Goal: Obtain resource: Obtain resource

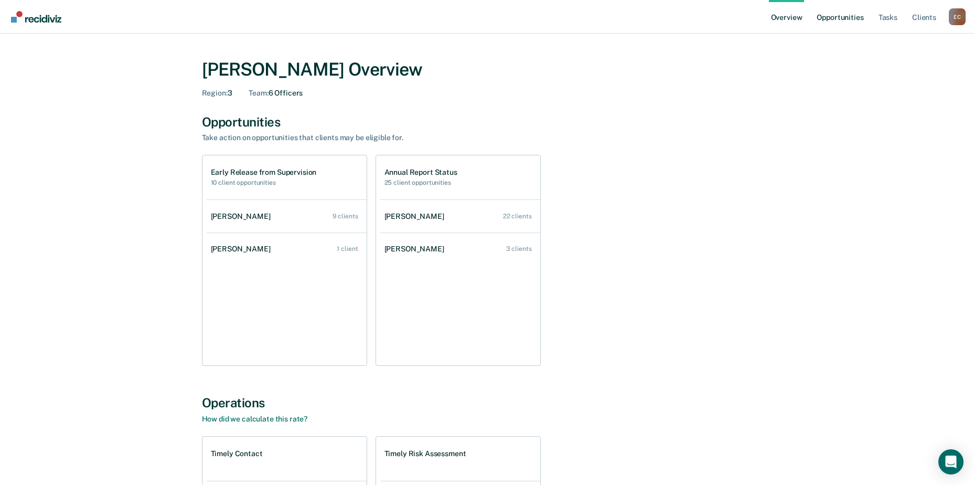
click at [824, 15] on link "Opportunities" at bounding box center [840, 17] width 51 height 34
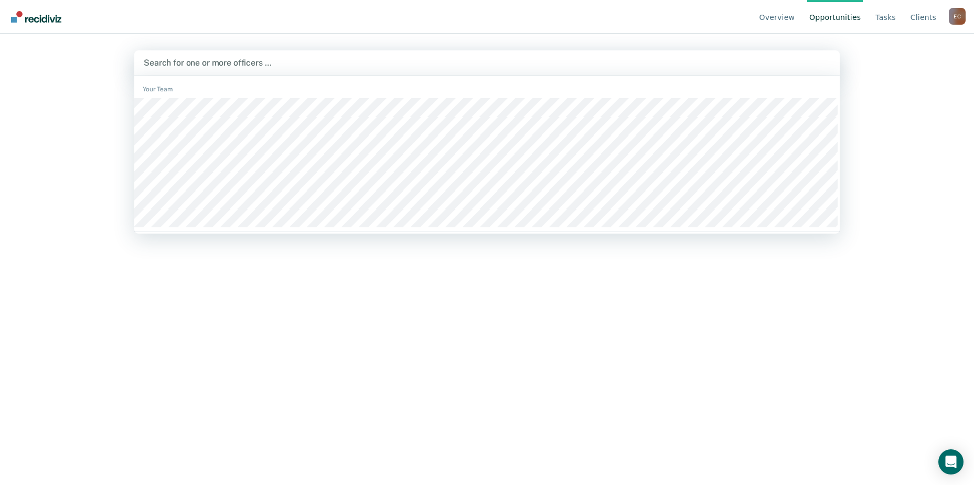
click at [356, 67] on div at bounding box center [487, 63] width 687 height 12
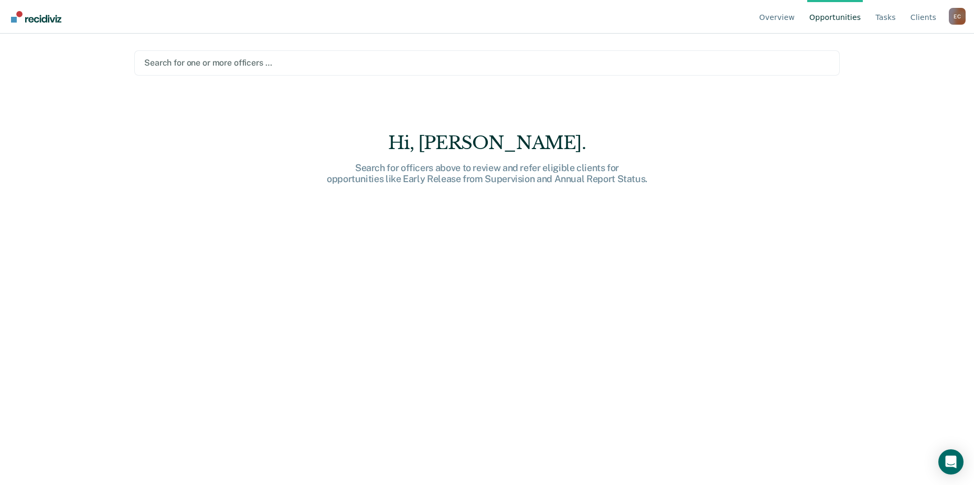
click at [251, 63] on div at bounding box center [487, 63] width 686 height 12
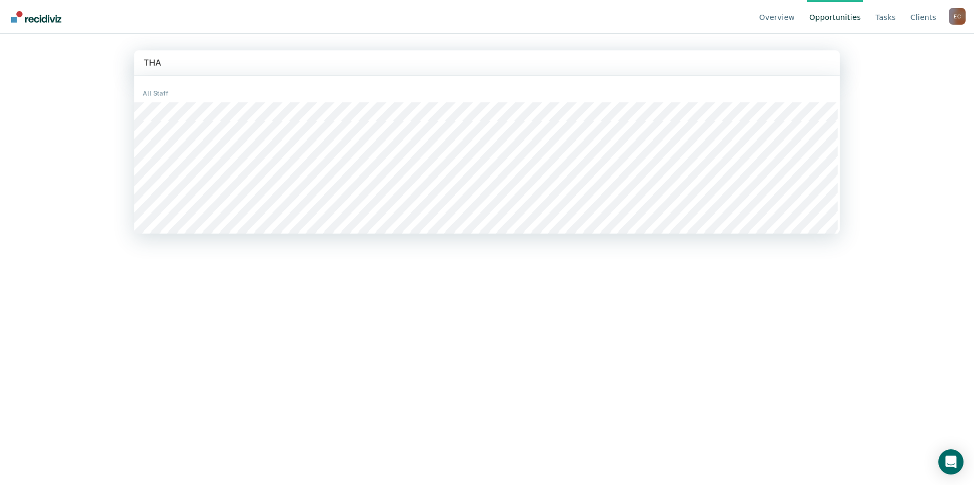
type input "[PERSON_NAME]"
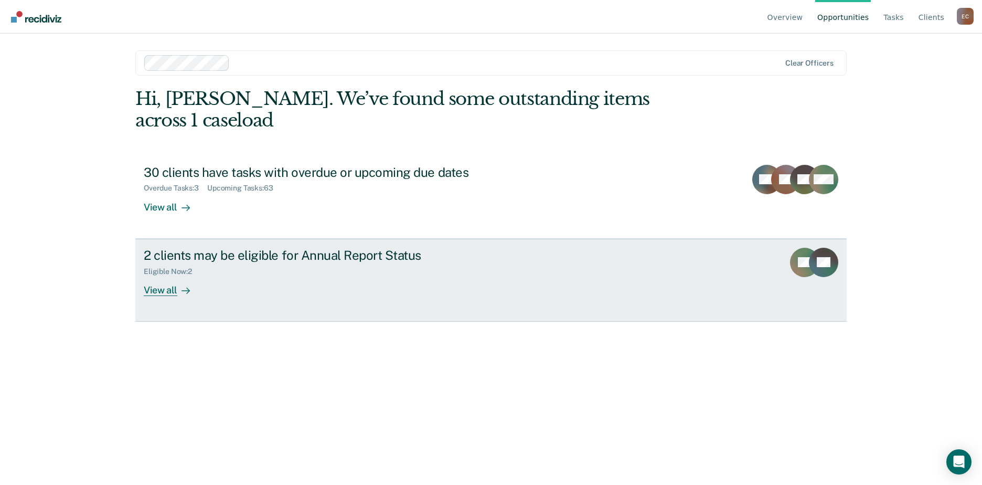
click at [167, 275] on div "View all" at bounding box center [173, 285] width 59 height 20
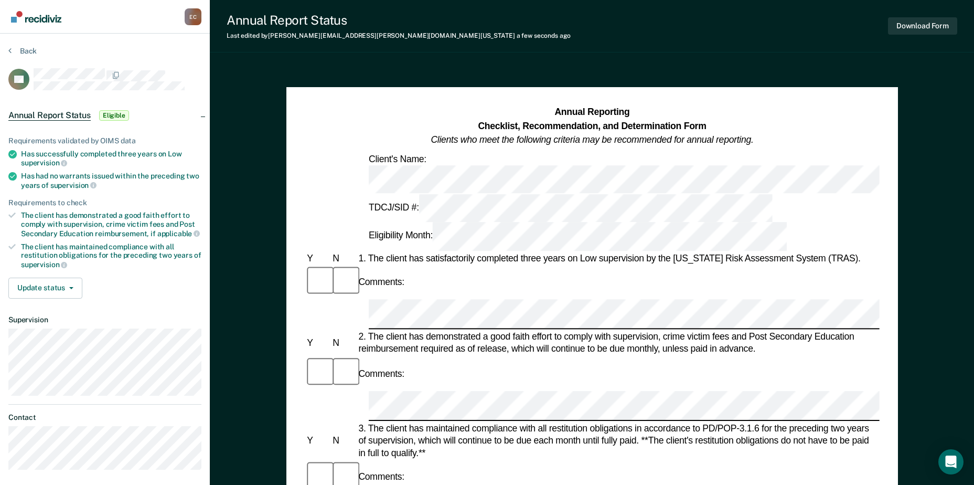
click at [313, 265] on div at bounding box center [318, 282] width 26 height 34
click at [315, 460] on div at bounding box center [318, 477] width 26 height 34
click at [925, 25] on button "Download Form" at bounding box center [922, 25] width 69 height 17
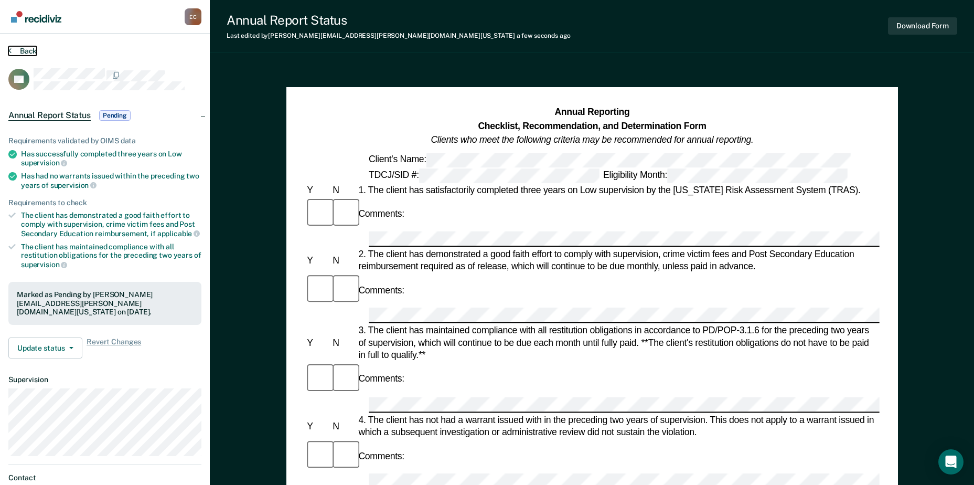
click at [20, 53] on button "Back" at bounding box center [22, 50] width 28 height 9
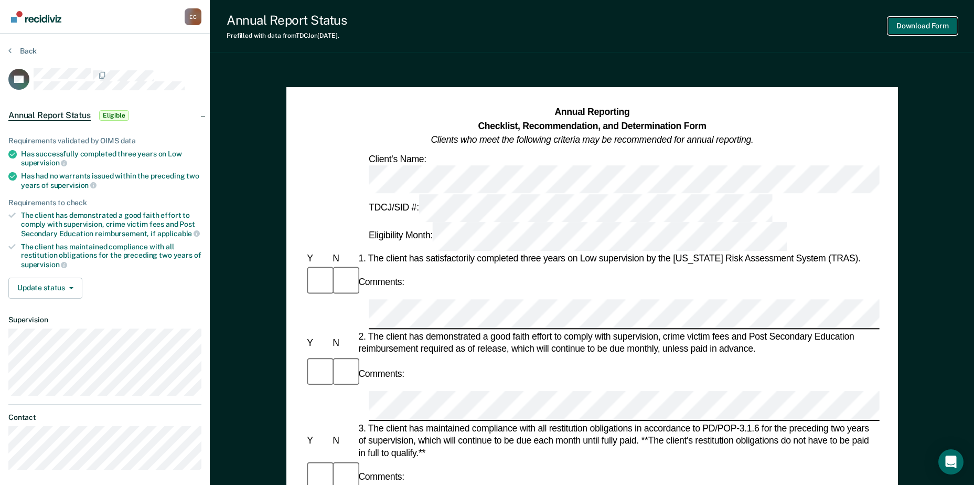
click at [913, 25] on button "Download Form" at bounding box center [922, 25] width 69 height 17
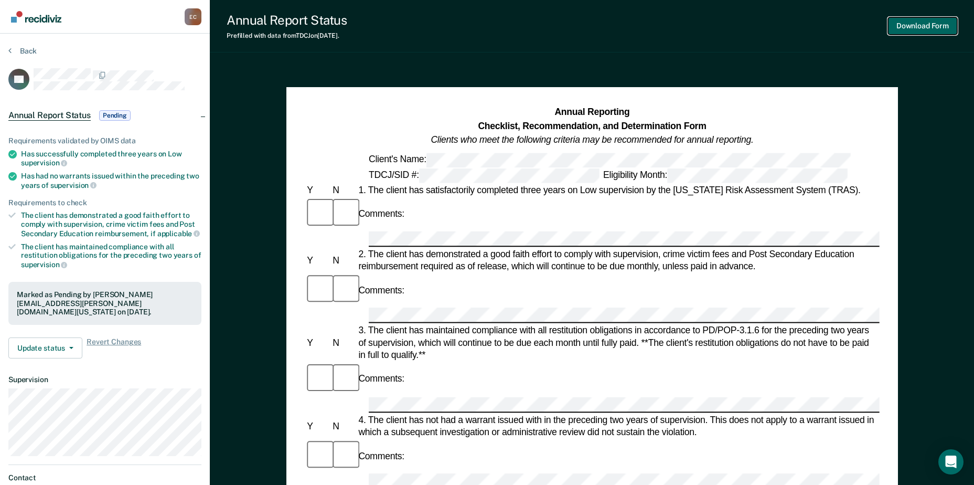
click at [918, 26] on button "Download Form" at bounding box center [922, 25] width 69 height 17
click at [21, 51] on button "Back" at bounding box center [22, 50] width 28 height 9
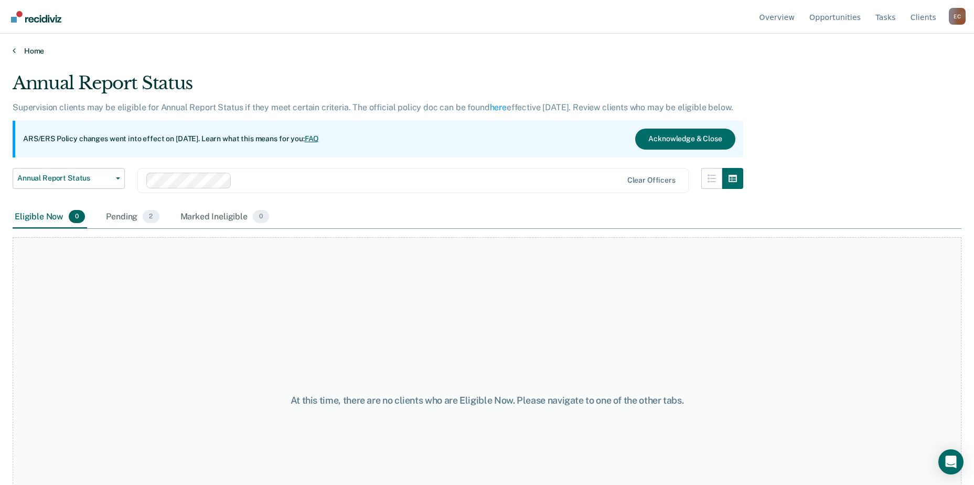
click at [30, 50] on link "Home" at bounding box center [487, 50] width 949 height 9
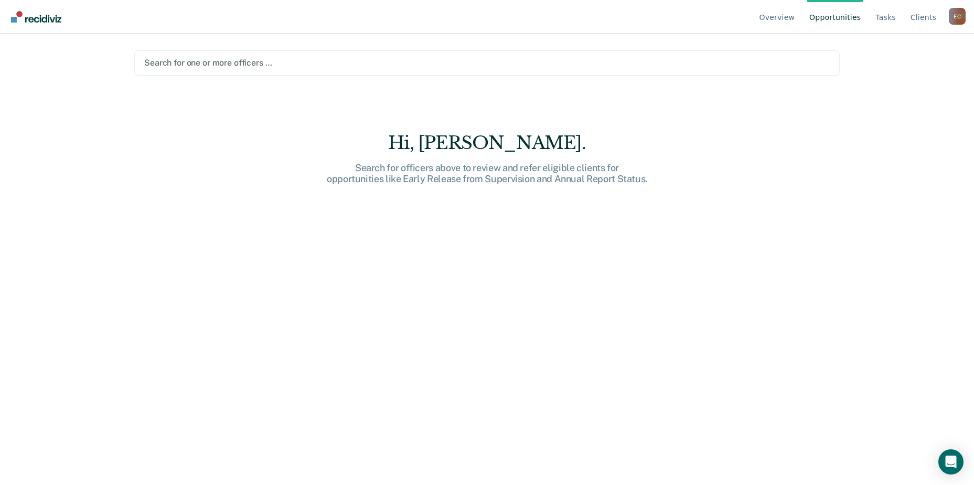
click at [229, 59] on div at bounding box center [487, 63] width 686 height 12
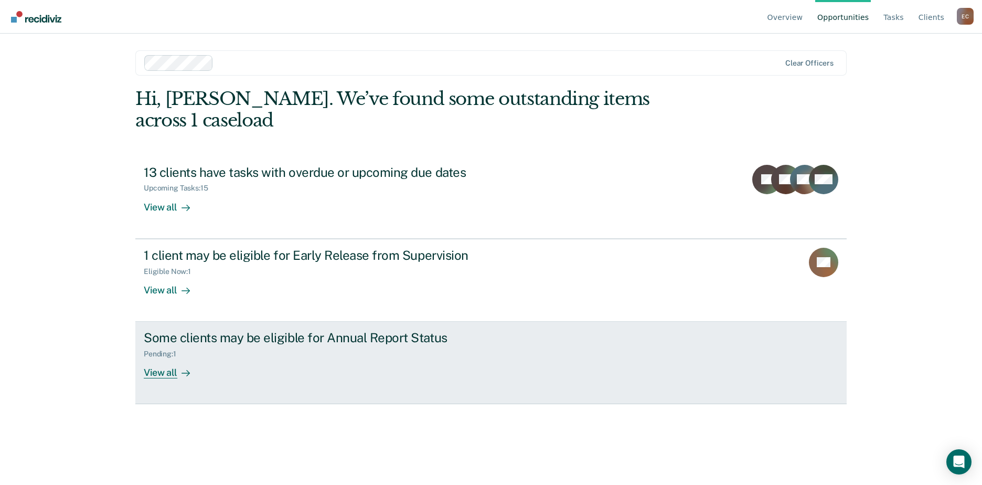
click at [246, 322] on link "Some clients may be eligible for Annual Report Status Pending : 1 View all" at bounding box center [490, 363] width 711 height 82
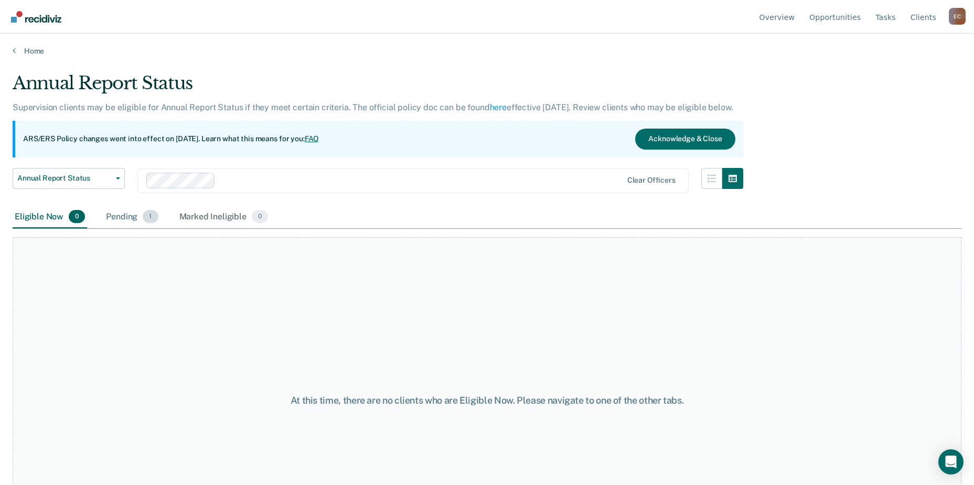
click at [139, 221] on div "Pending 1" at bounding box center [132, 217] width 56 height 23
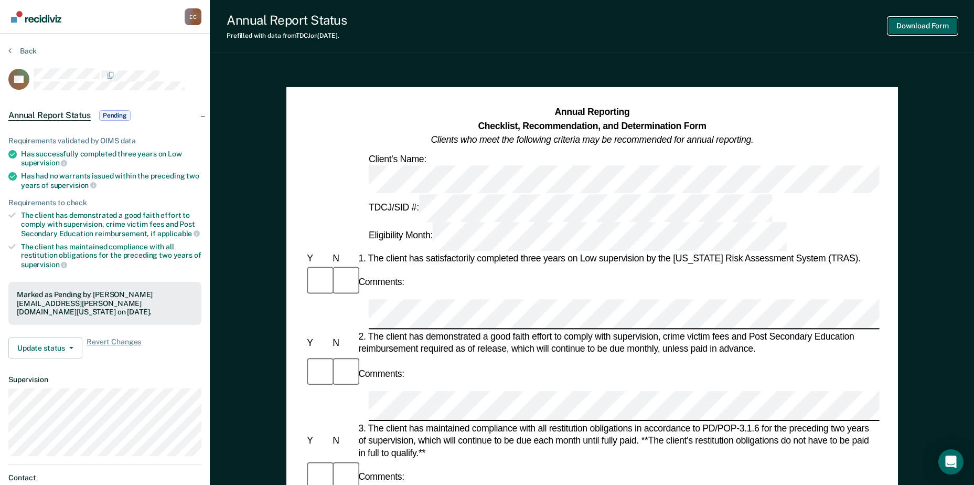
click at [923, 25] on button "Download Form" at bounding box center [922, 25] width 69 height 17
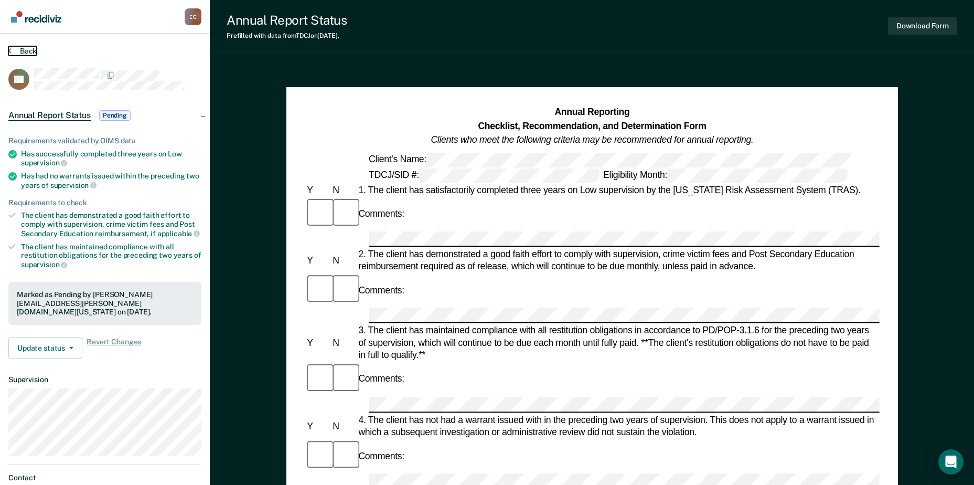
click at [19, 50] on button "Back" at bounding box center [22, 50] width 28 height 9
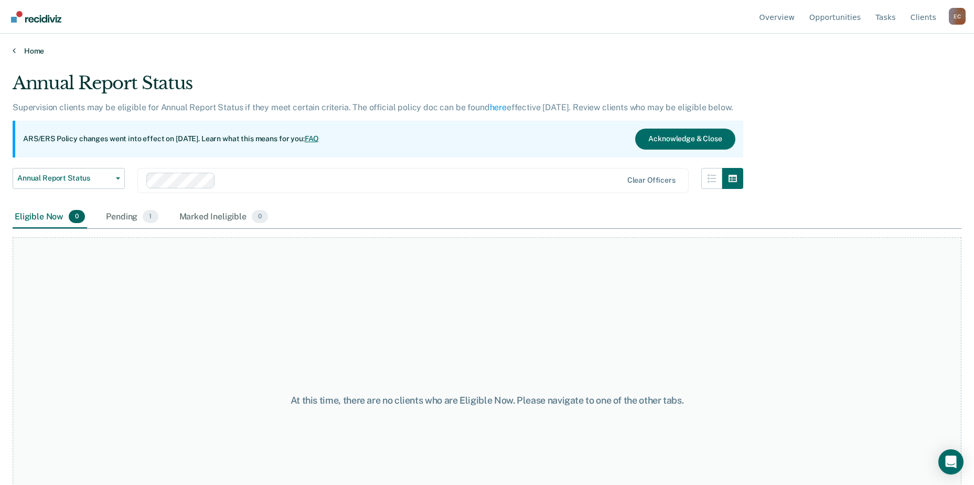
click at [35, 49] on link "Home" at bounding box center [487, 50] width 949 height 9
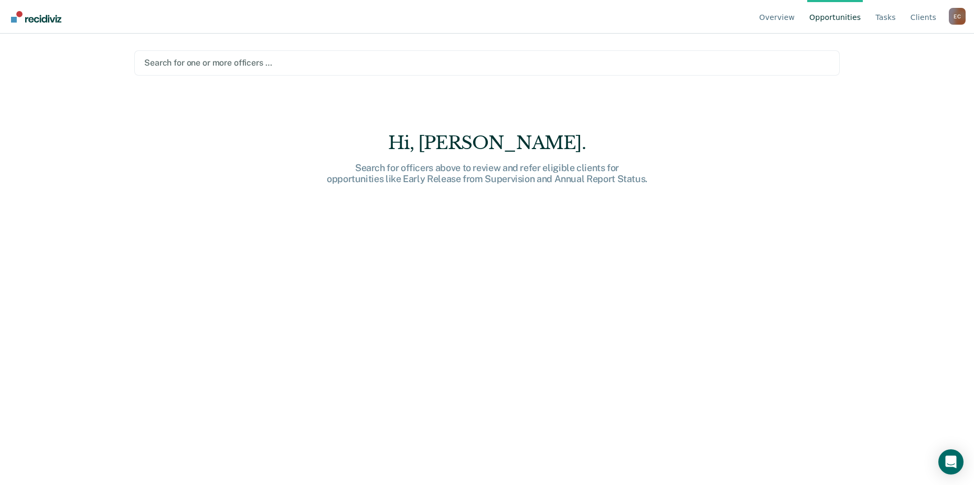
click at [205, 64] on div at bounding box center [487, 63] width 686 height 12
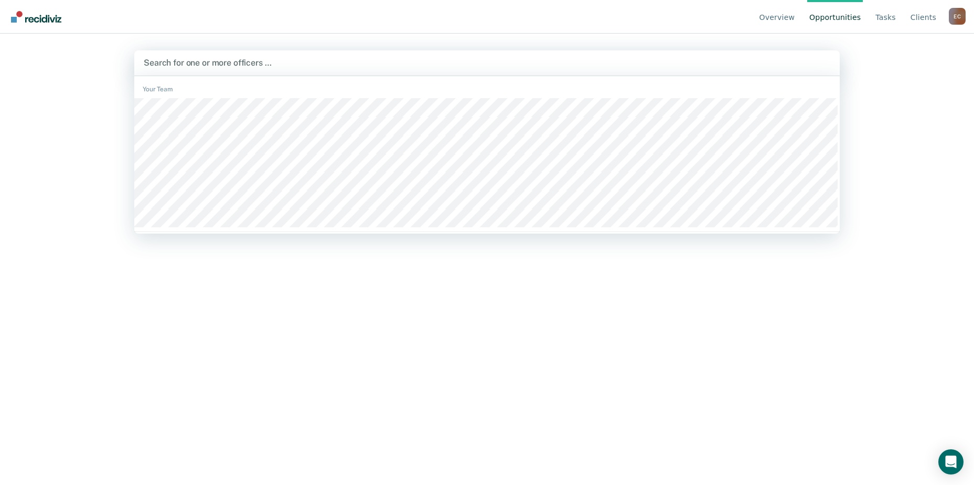
click at [218, 65] on div at bounding box center [487, 63] width 687 height 12
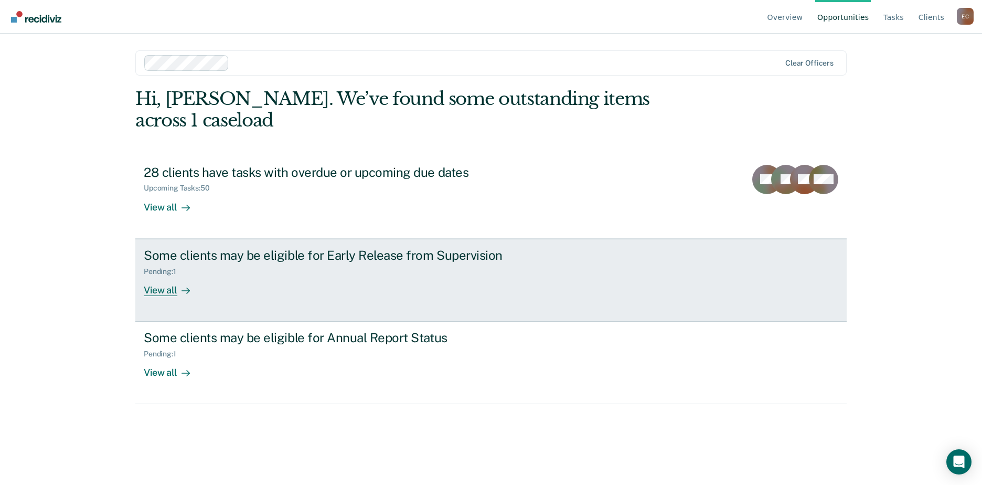
click at [172, 275] on div "View all" at bounding box center [173, 285] width 59 height 20
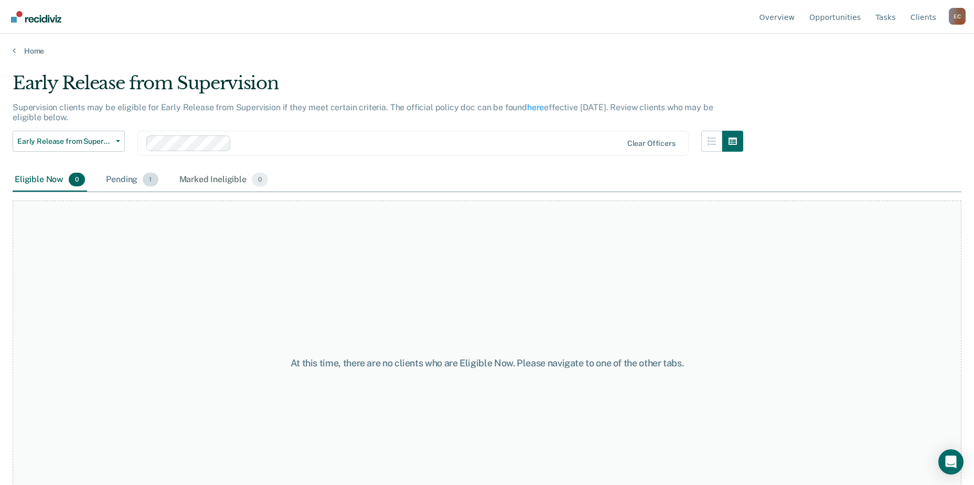
click at [152, 182] on span "1" at bounding box center [150, 180] width 15 height 14
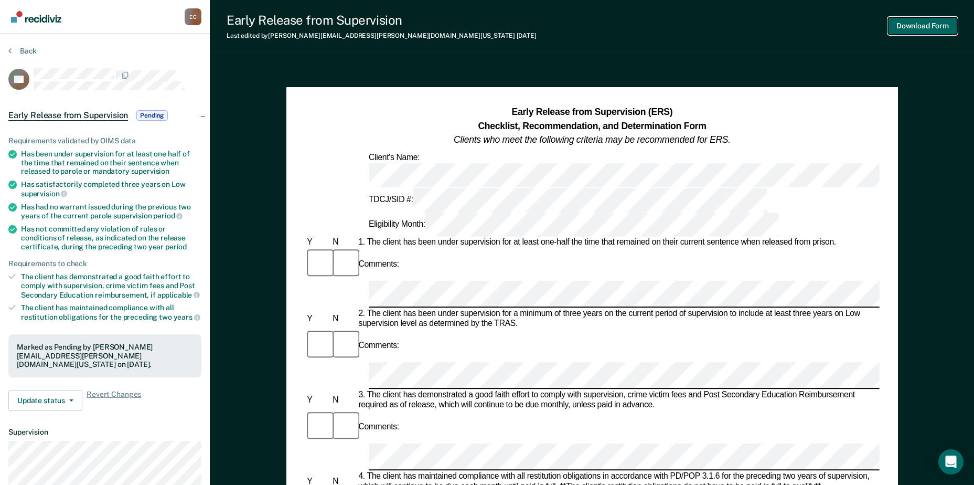
click at [903, 25] on button "Download Form" at bounding box center [922, 25] width 69 height 17
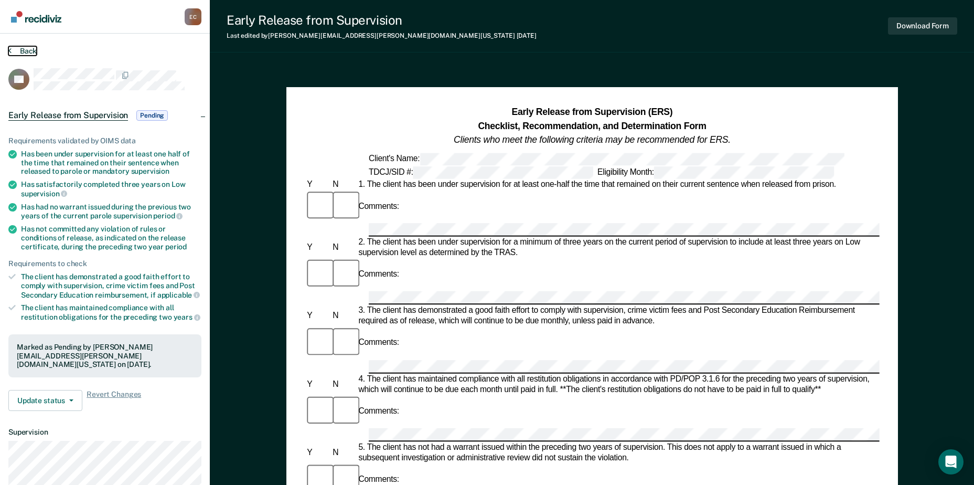
click at [16, 51] on button "Back" at bounding box center [22, 50] width 28 height 9
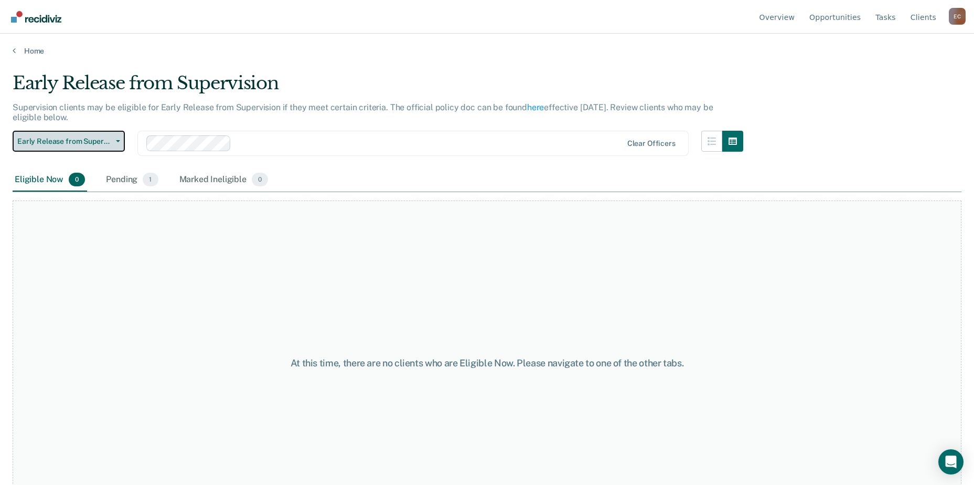
click at [122, 142] on button "Early Release from Supervision" at bounding box center [69, 141] width 112 height 21
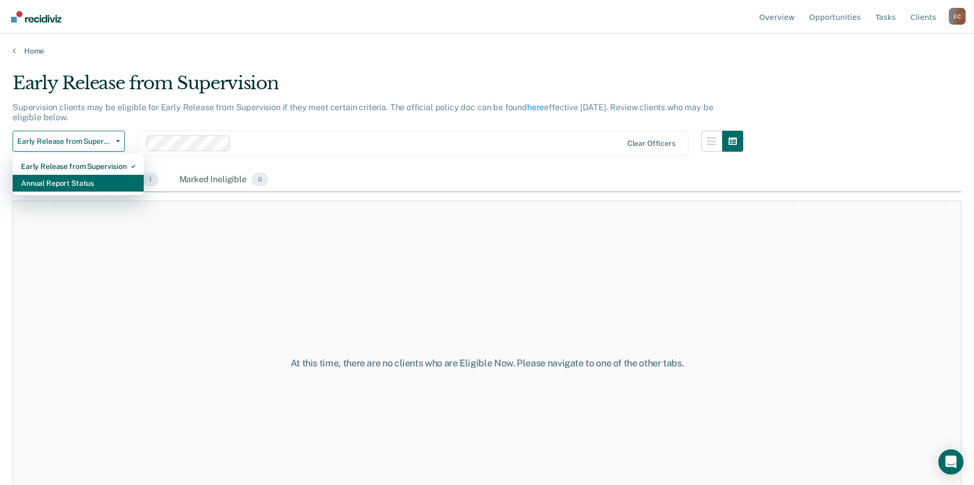
click at [91, 176] on div "Annual Report Status" at bounding box center [78, 183] width 114 height 17
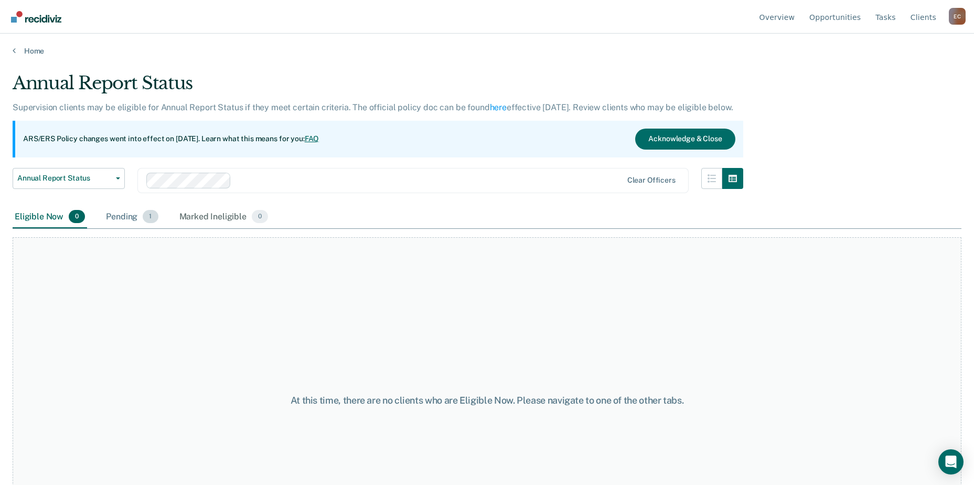
click at [143, 216] on span "1" at bounding box center [150, 217] width 15 height 14
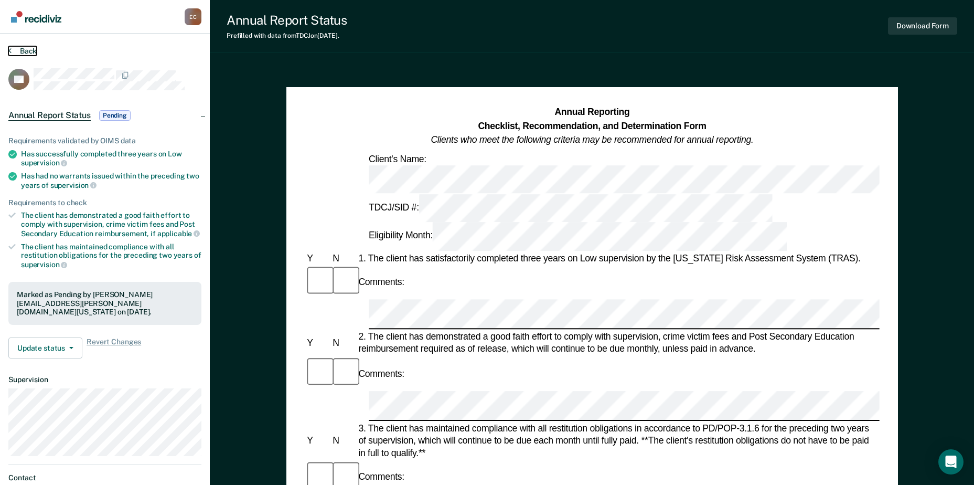
click at [11, 46] on section "Back HP Annual Report Status Pending Requirements validated by OIMS data Has su…" at bounding box center [105, 292] width 210 height 517
click at [20, 49] on button "Back" at bounding box center [22, 50] width 28 height 9
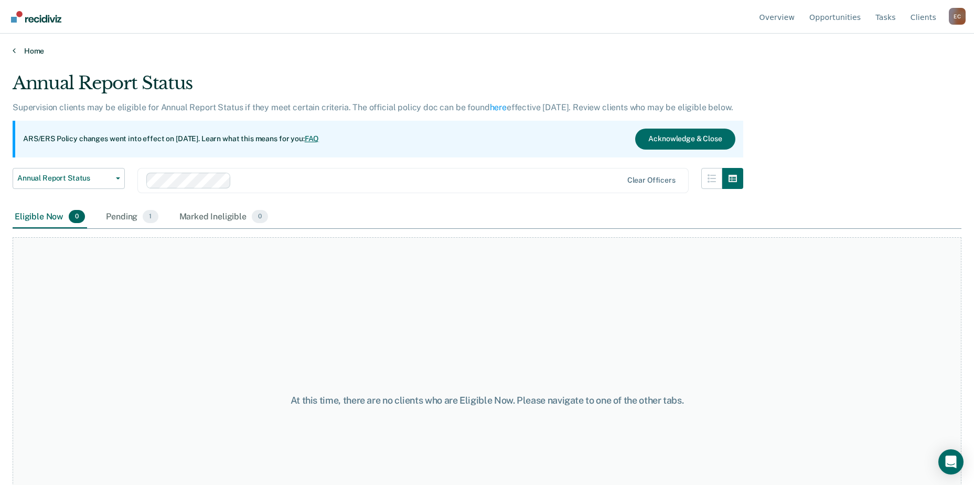
click at [19, 49] on link "Home" at bounding box center [487, 50] width 949 height 9
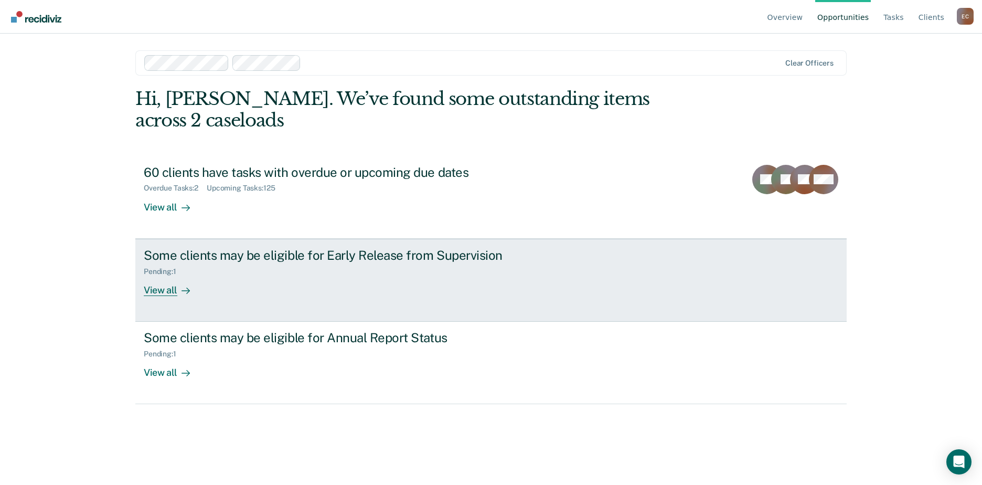
click at [172, 275] on div "View all" at bounding box center [173, 285] width 59 height 20
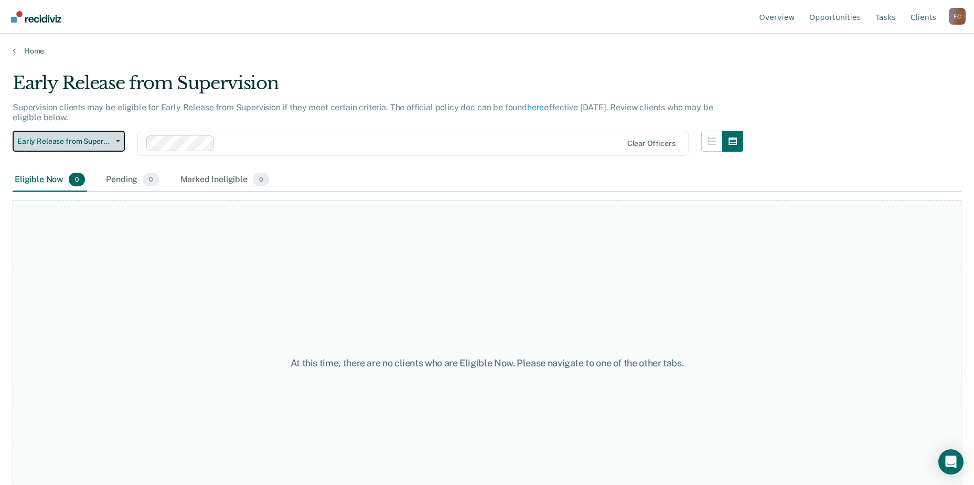
click at [116, 141] on icon "button" at bounding box center [118, 141] width 4 height 2
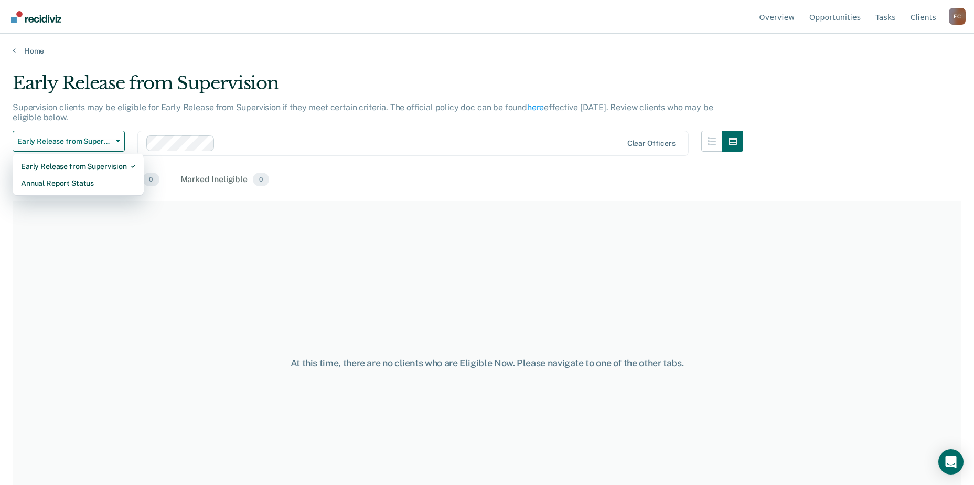
click at [354, 174] on div "Eligible Now 0 Pending 0 Marked Ineligible 0" at bounding box center [487, 180] width 949 height 24
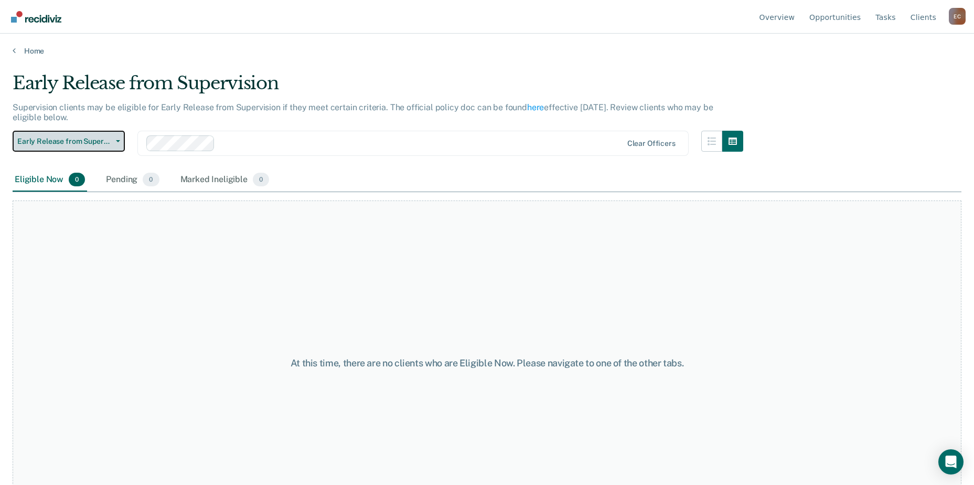
click at [111, 137] on span "Early Release from Supervision" at bounding box center [64, 141] width 94 height 9
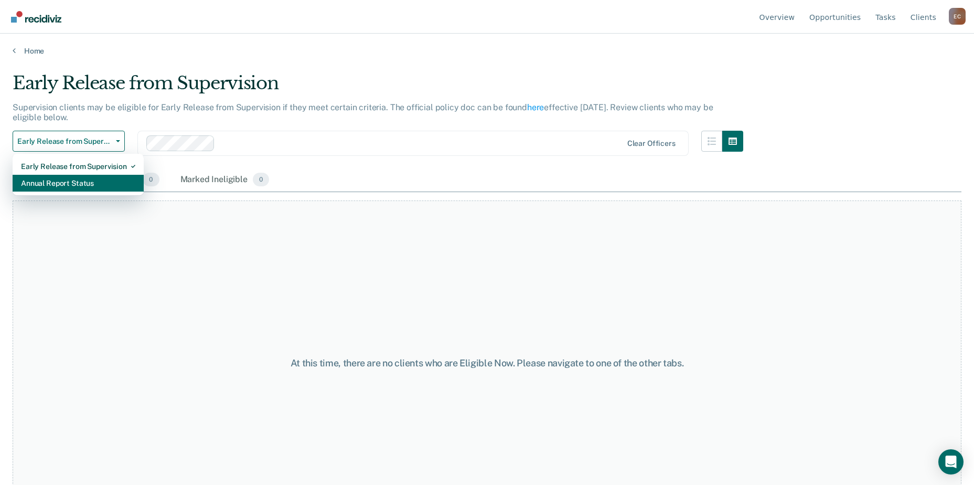
click at [93, 183] on div "Annual Report Status" at bounding box center [78, 183] width 114 height 17
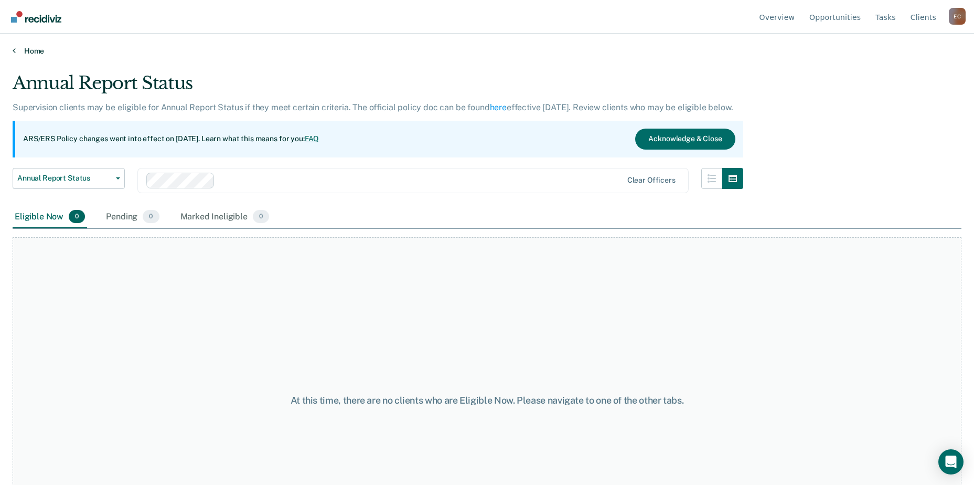
click at [15, 48] on icon at bounding box center [14, 50] width 3 height 8
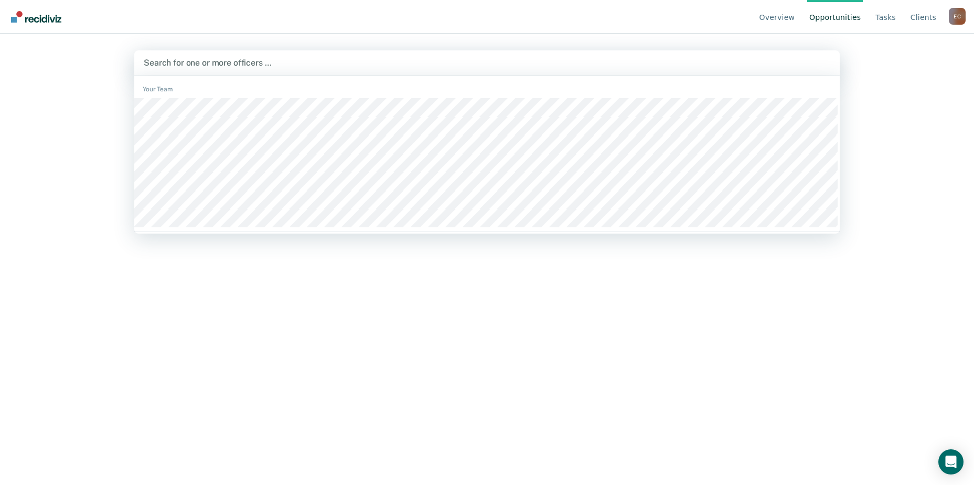
click at [218, 66] on div at bounding box center [487, 63] width 687 height 12
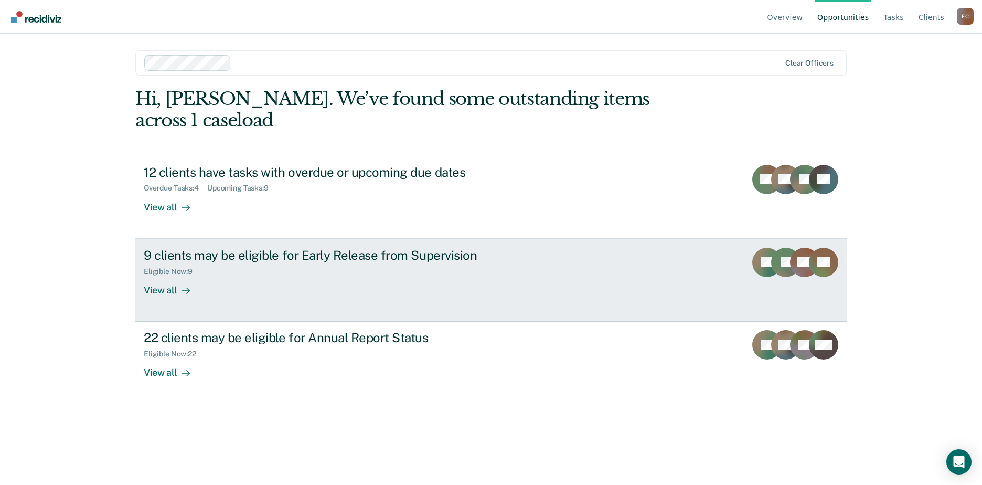
click at [177, 284] on div at bounding box center [183, 290] width 13 height 12
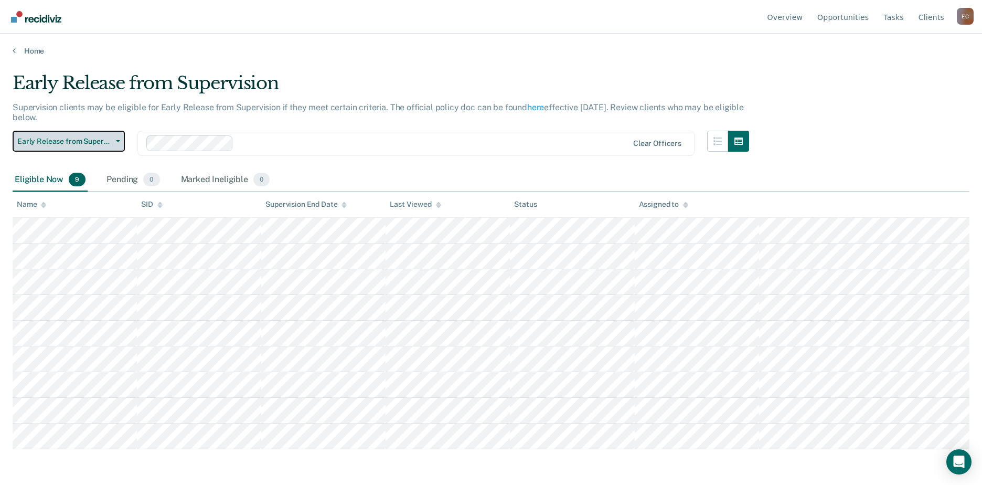
click at [118, 140] on icon "button" at bounding box center [118, 141] width 4 height 2
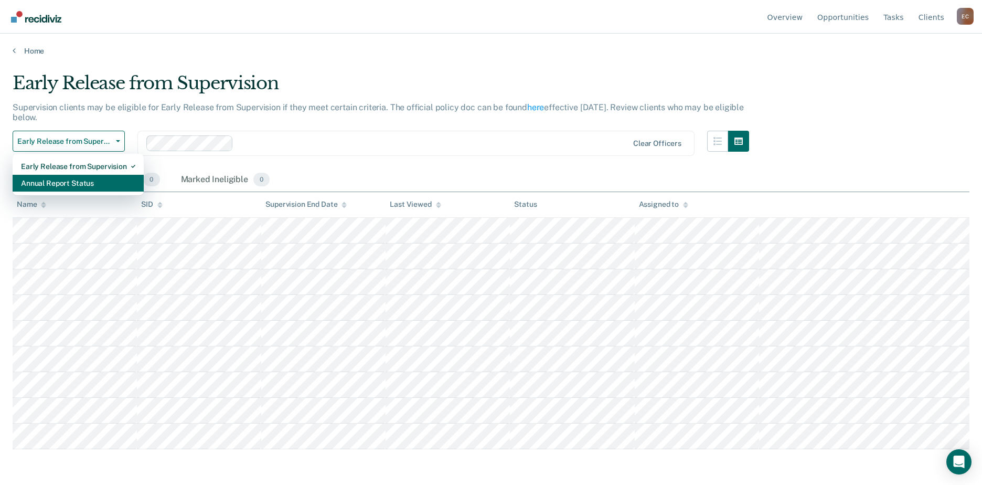
click at [81, 180] on div "Annual Report Status" at bounding box center [78, 183] width 114 height 17
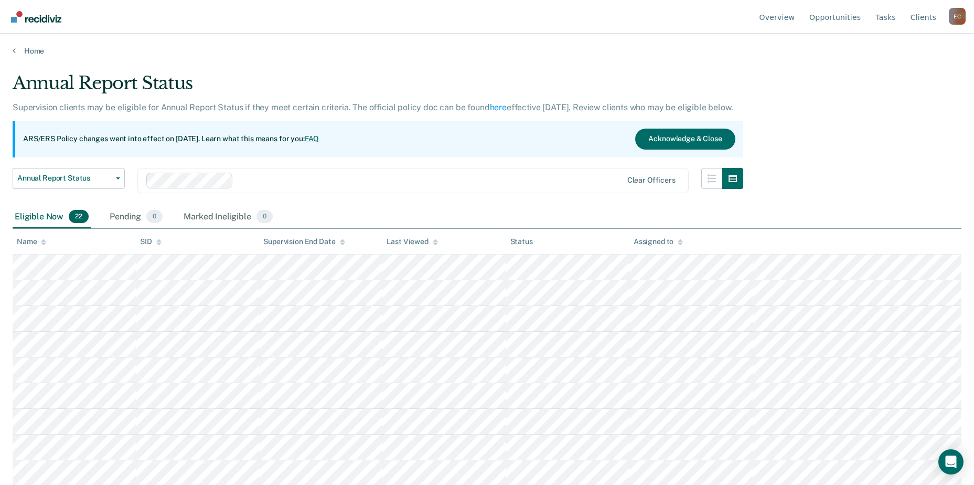
click at [10, 50] on div "Home" at bounding box center [487, 45] width 974 height 22
click at [12, 48] on div "Home" at bounding box center [487, 45] width 974 height 22
click at [13, 51] on icon at bounding box center [14, 50] width 3 height 8
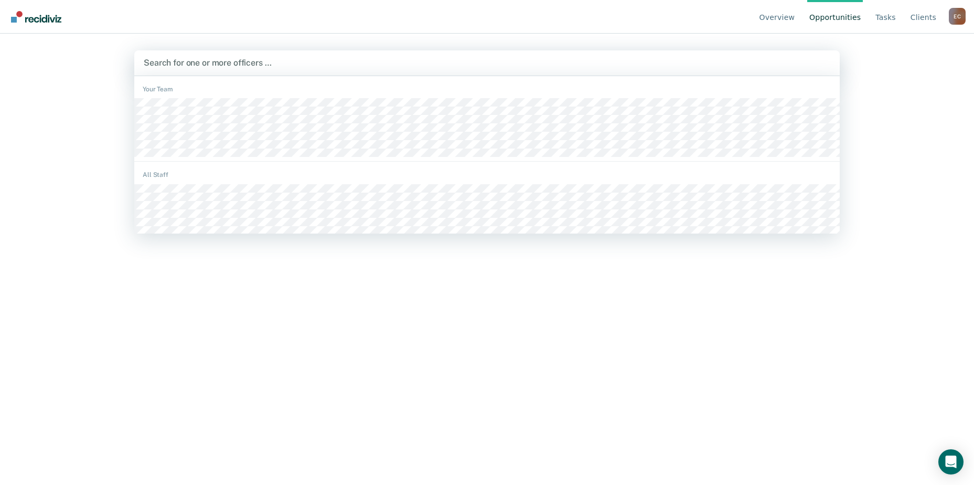
click at [220, 63] on div at bounding box center [487, 63] width 687 height 12
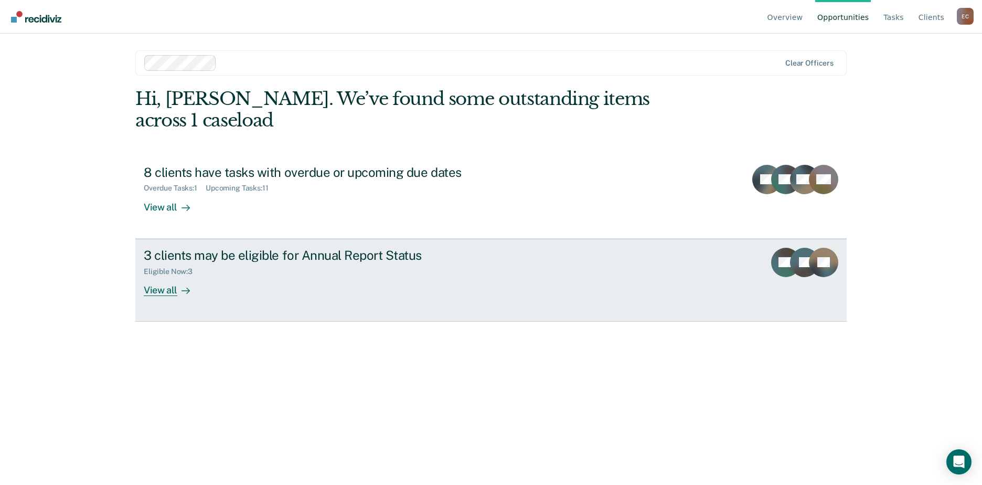
click at [166, 275] on div "View all" at bounding box center [173, 285] width 59 height 20
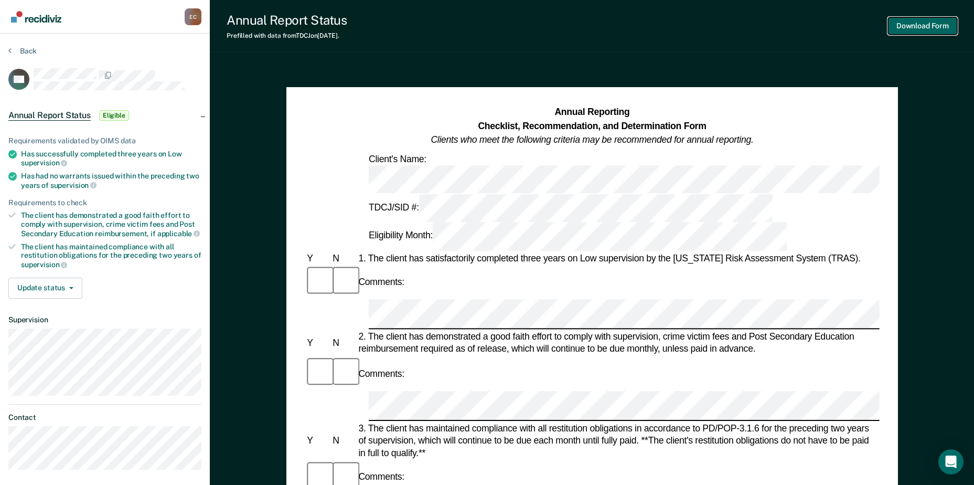
click at [928, 26] on button "Download Form" at bounding box center [922, 25] width 69 height 17
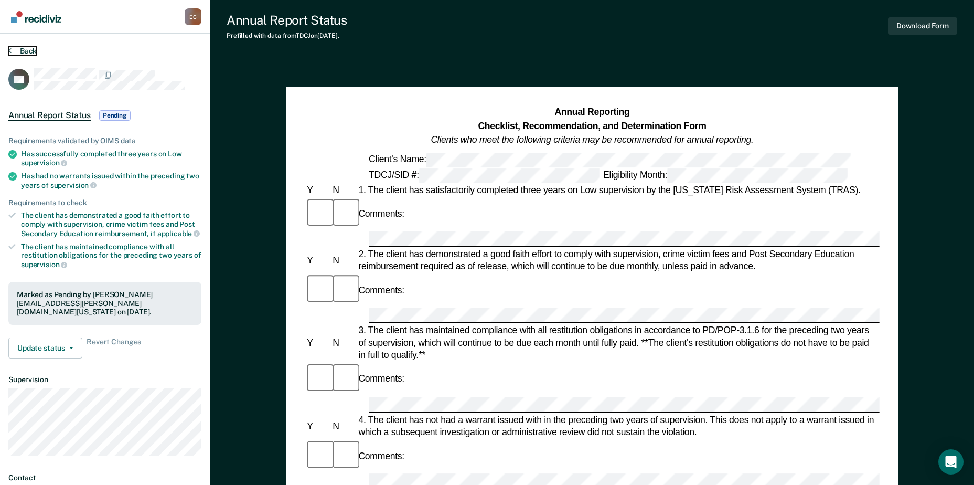
click at [18, 48] on button "Back" at bounding box center [22, 50] width 28 height 9
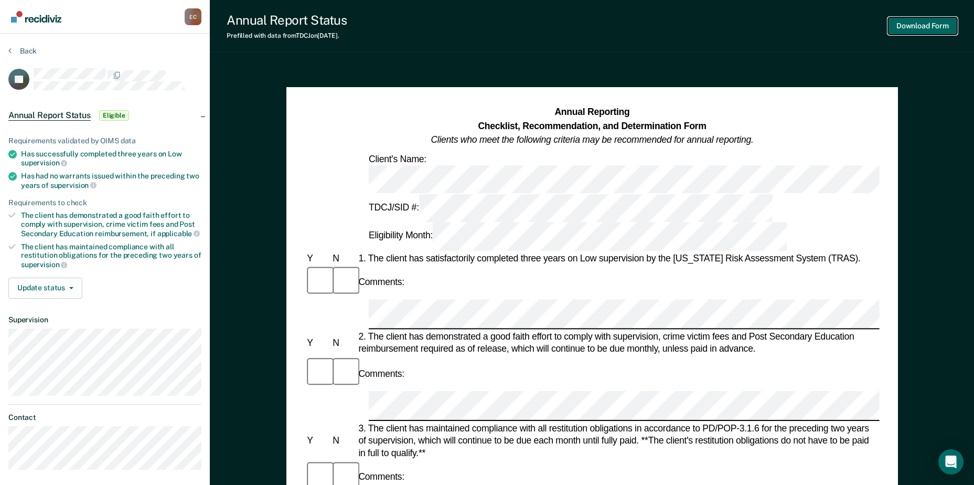
click at [931, 21] on button "Download Form" at bounding box center [922, 25] width 69 height 17
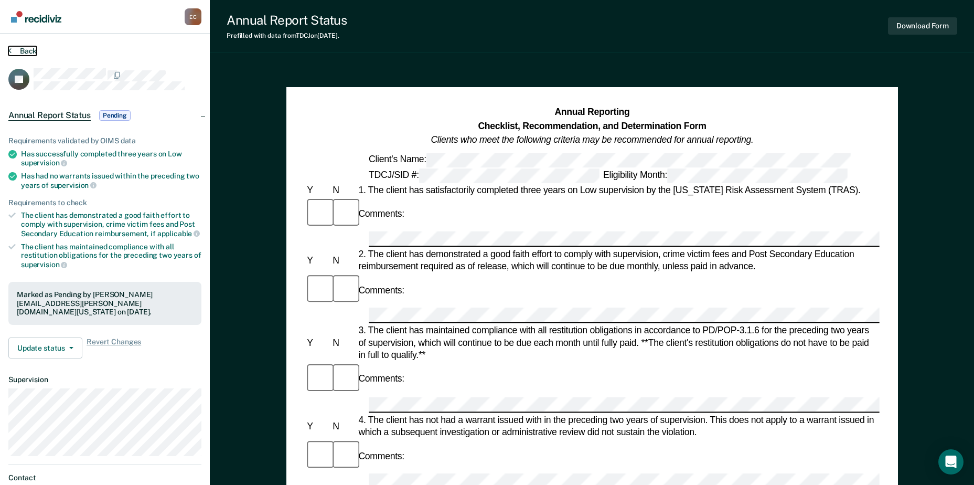
click at [20, 50] on button "Back" at bounding box center [22, 50] width 28 height 9
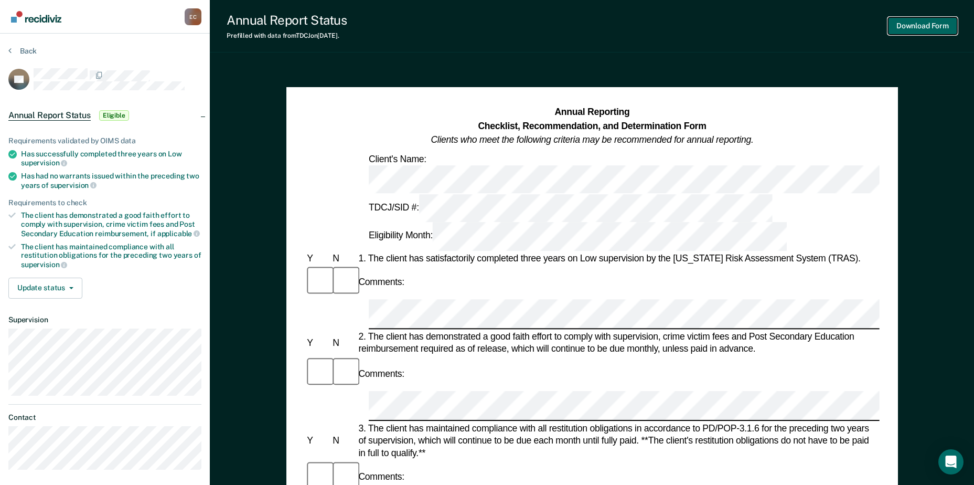
click at [930, 30] on button "Download Form" at bounding box center [922, 25] width 69 height 17
